Goal: Navigation & Orientation: Find specific page/section

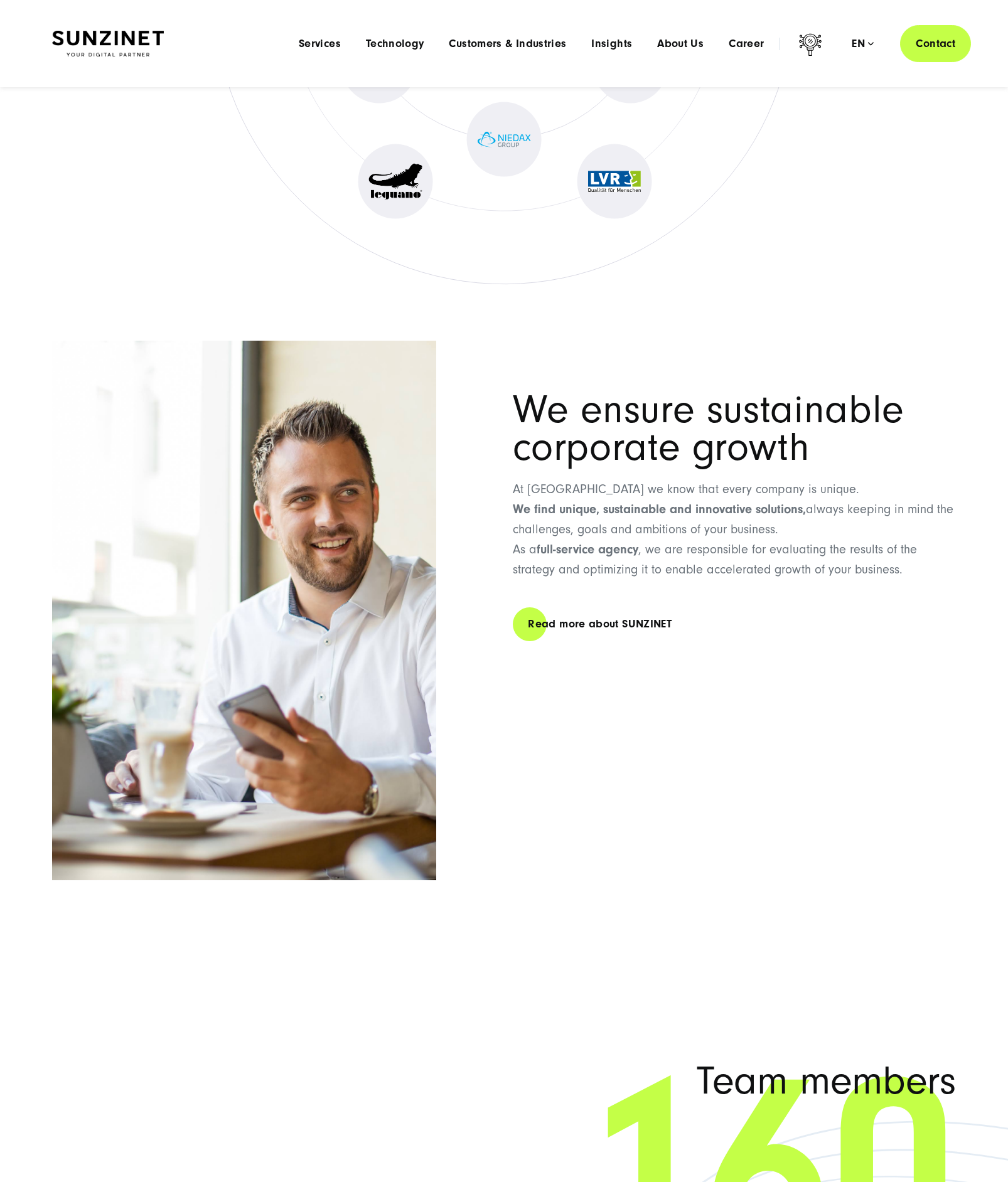
scroll to position [6471, 0]
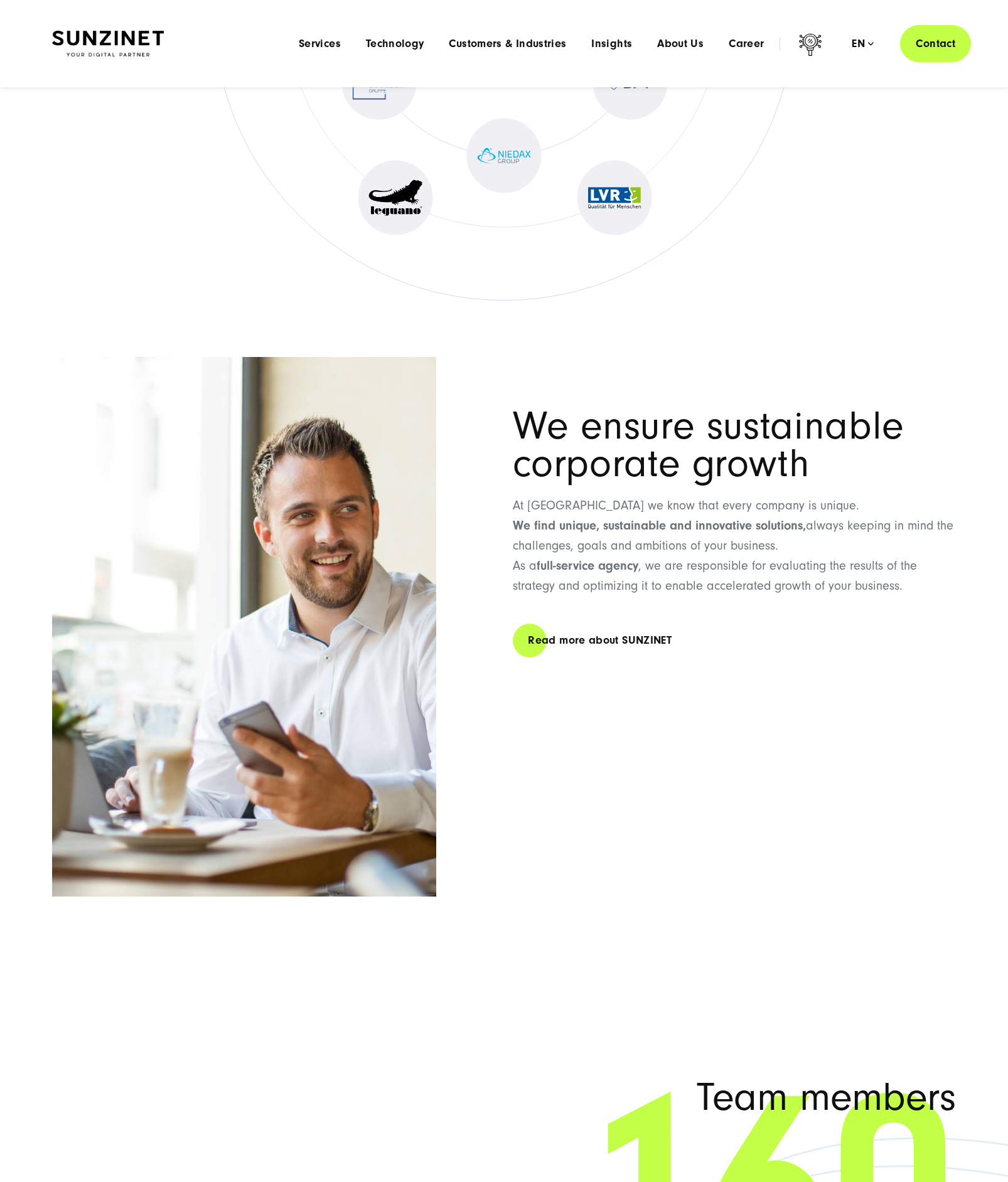
click at [486, 161] on img at bounding box center [504, 156] width 53 height 16
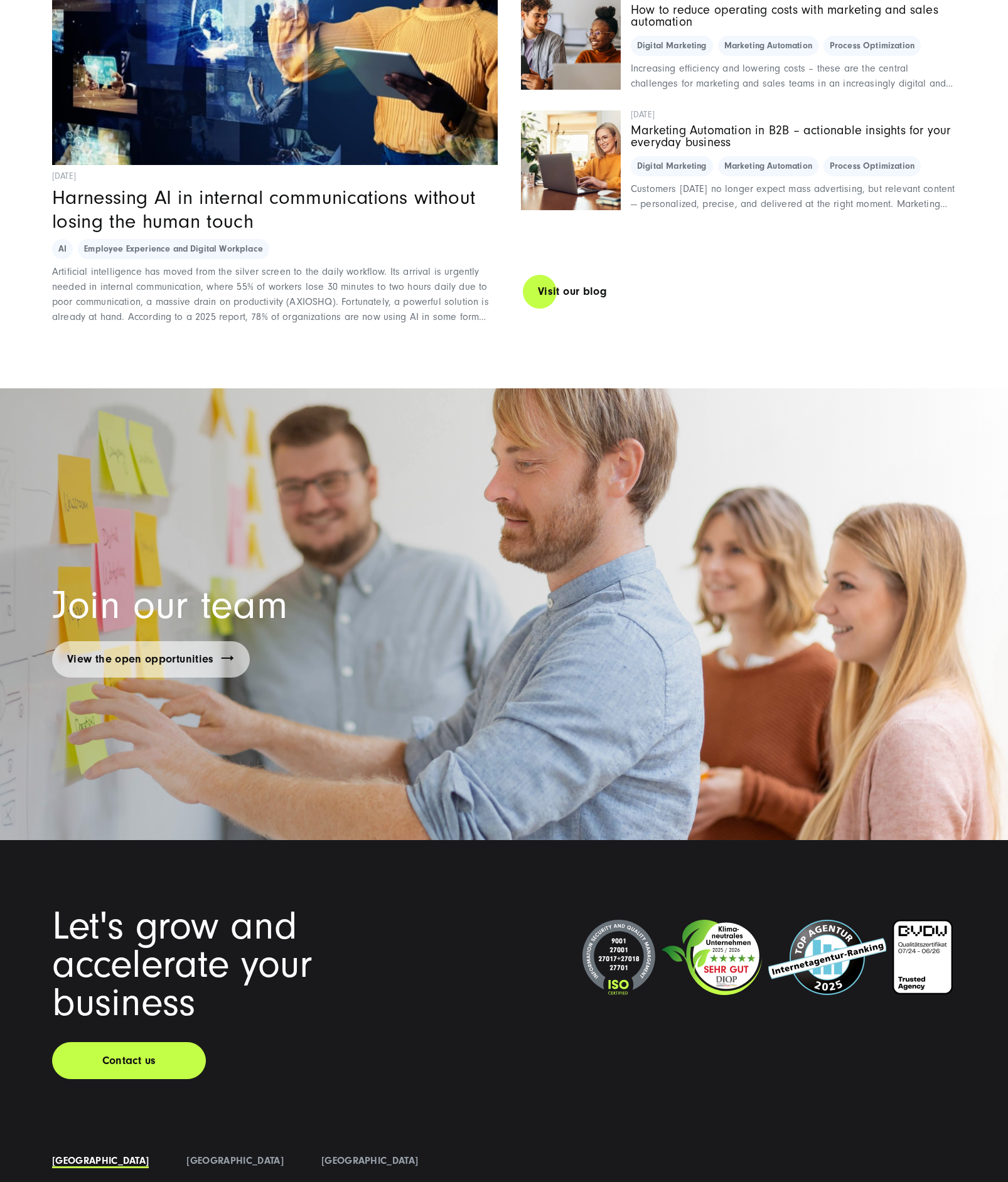
scroll to position [8827, 0]
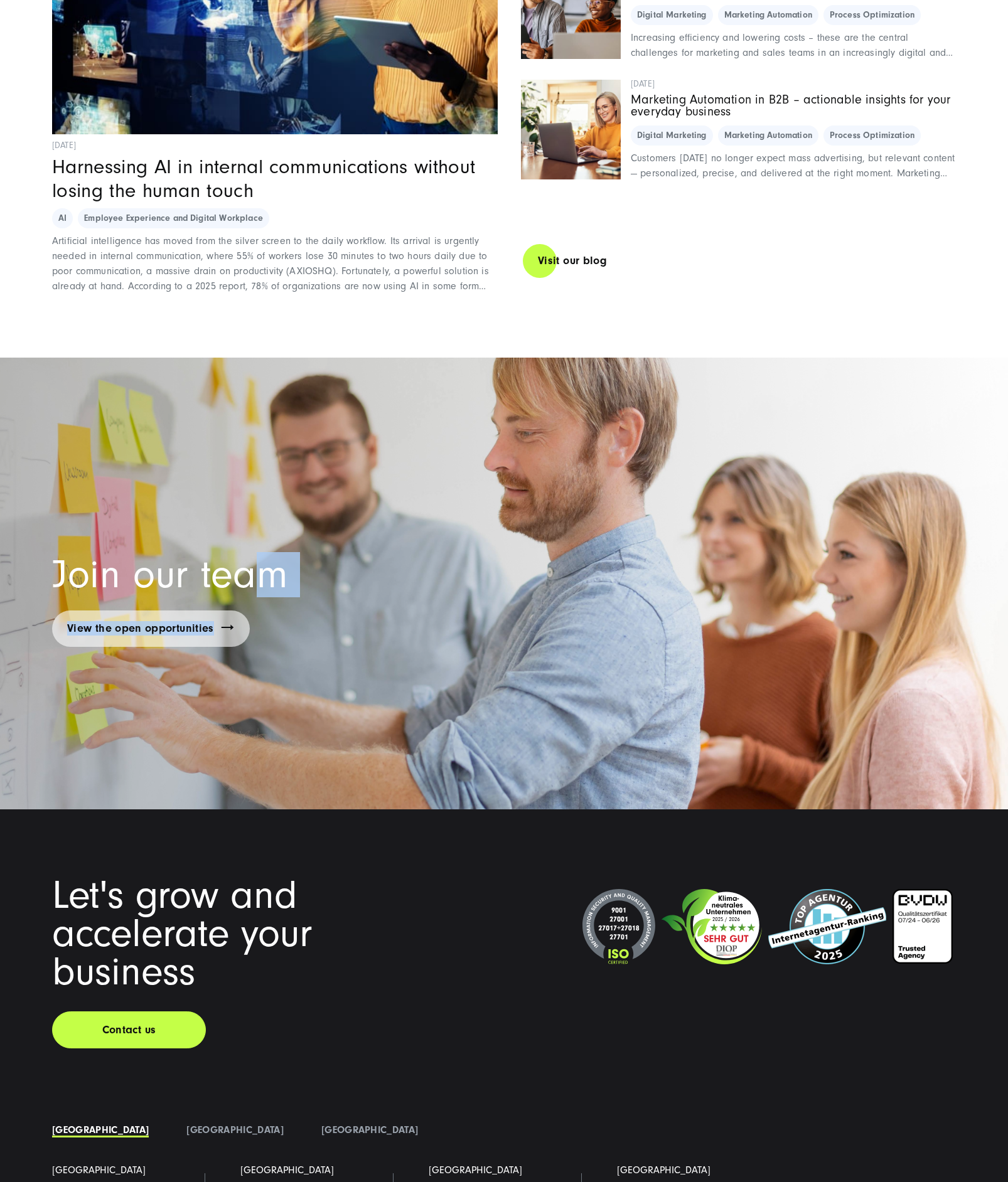
drag, startPoint x: 247, startPoint y: 548, endPoint x: 228, endPoint y: 672, distance: 125.4
click at [216, 671] on section "Join our team View the open opportunities" at bounding box center [504, 584] width 1008 height 452
drag, startPoint x: 267, startPoint y: 680, endPoint x: 237, endPoint y: 633, distance: 55.8
click at [267, 679] on section "Join our team View the open opportunities" at bounding box center [504, 584] width 1008 height 452
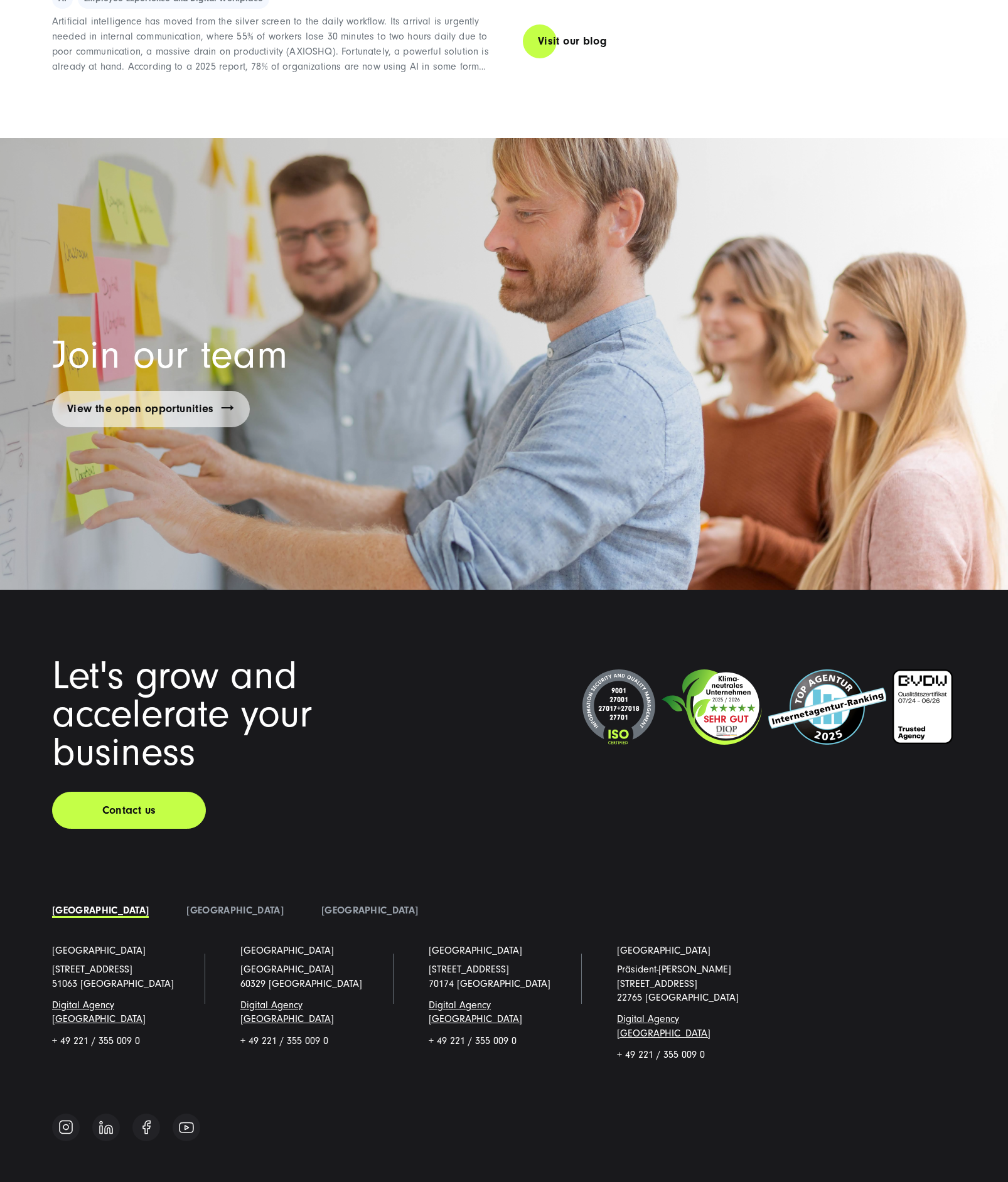
scroll to position [9079, 0]
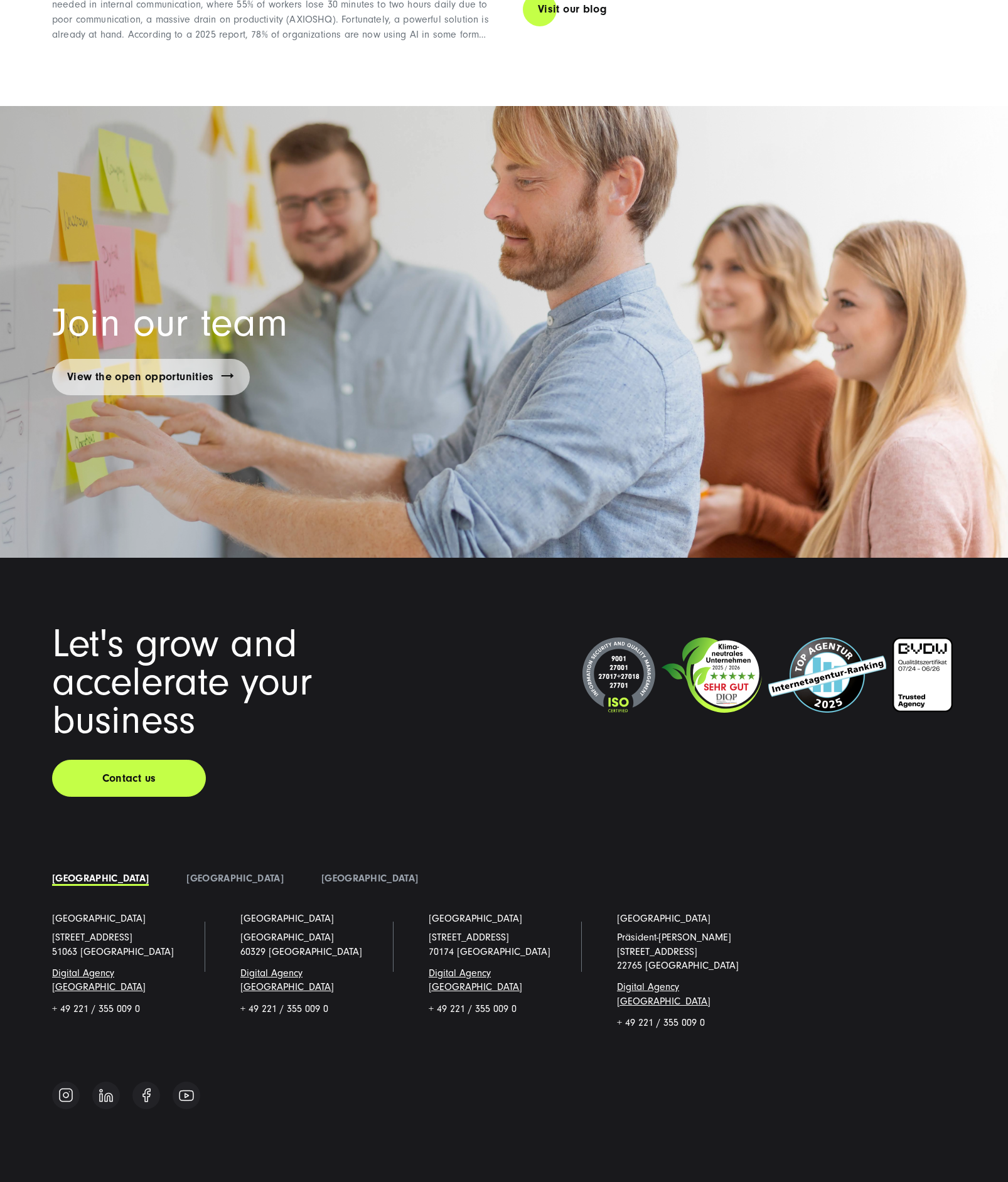
click at [134, 869] on div "Germany Austria Poland Cologne Schanzenstraße 23 51063 Köln Digital Agency Colo…" at bounding box center [503, 959] width 904 height 181
click at [167, 869] on li "Austria" at bounding box center [234, 878] width 134 height 19
click at [186, 873] on link "Austria" at bounding box center [235, 879] width 96 height 11
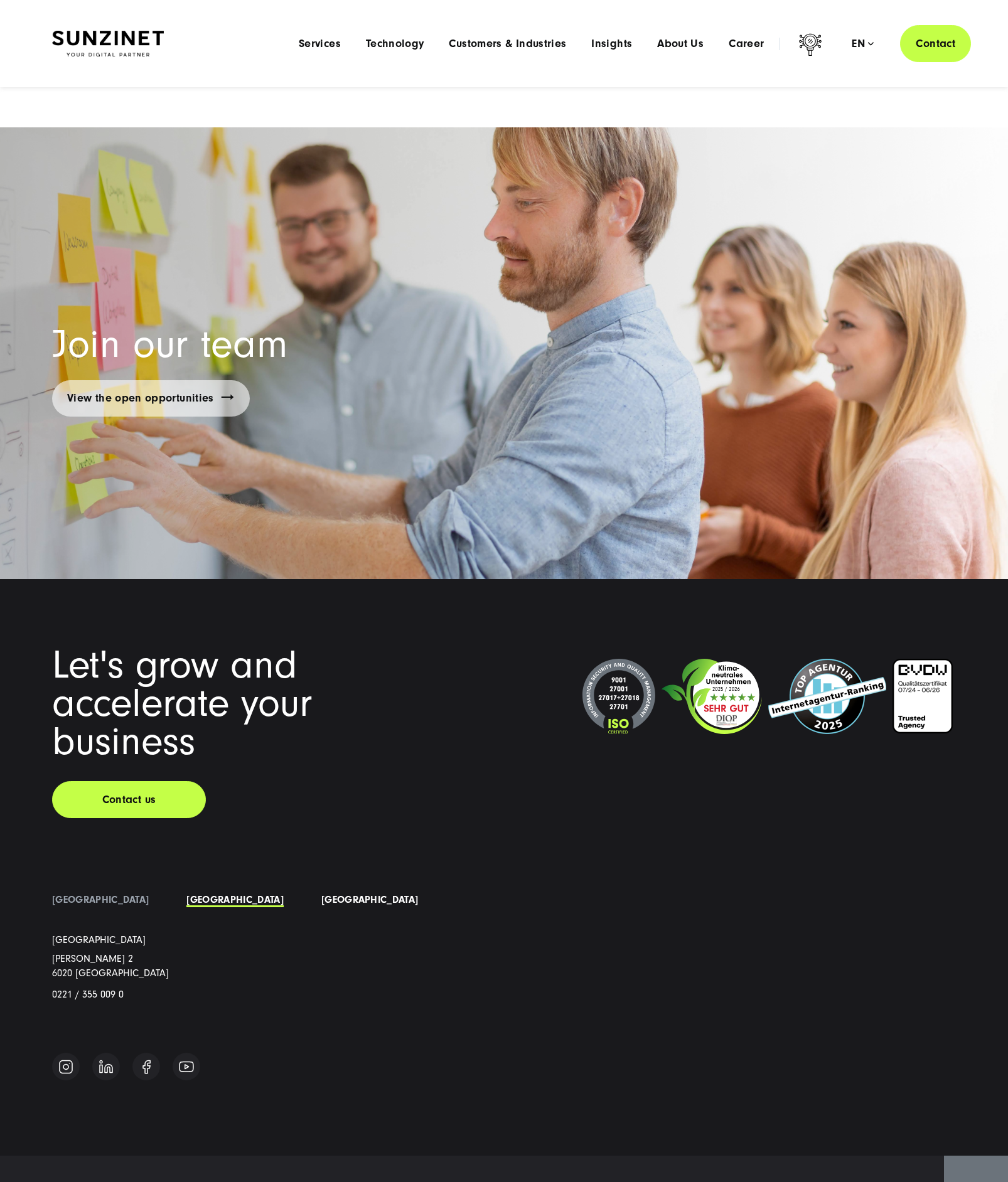
click at [321, 894] on link "Poland" at bounding box center [369, 900] width 96 height 11
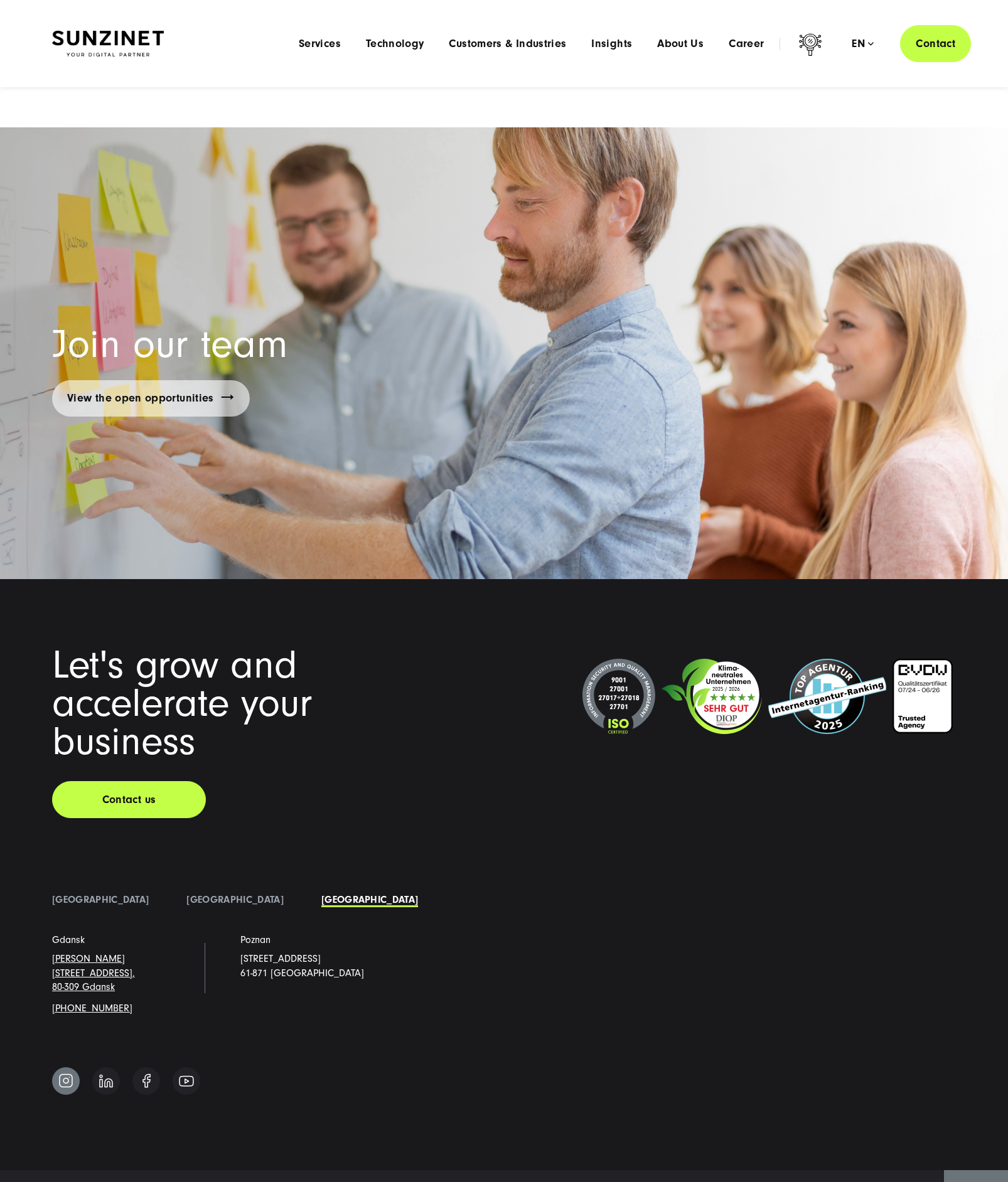
click at [63, 1073] on img at bounding box center [65, 1081] width 15 height 16
